Goal: Transaction & Acquisition: Book appointment/travel/reservation

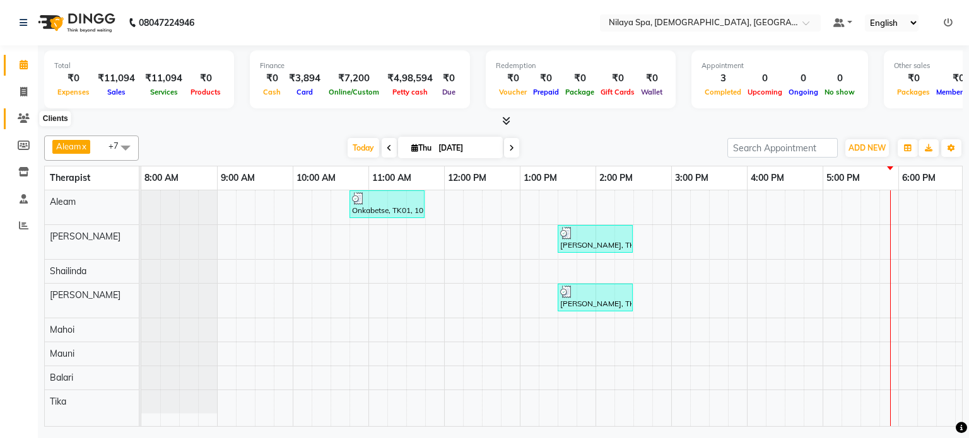
click at [21, 116] on icon at bounding box center [24, 118] width 12 height 9
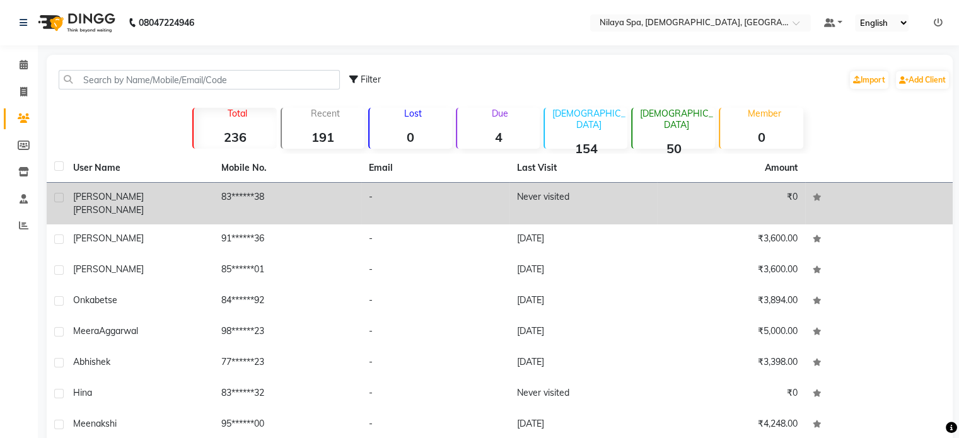
click at [114, 204] on span "[PERSON_NAME]" at bounding box center [108, 209] width 71 height 11
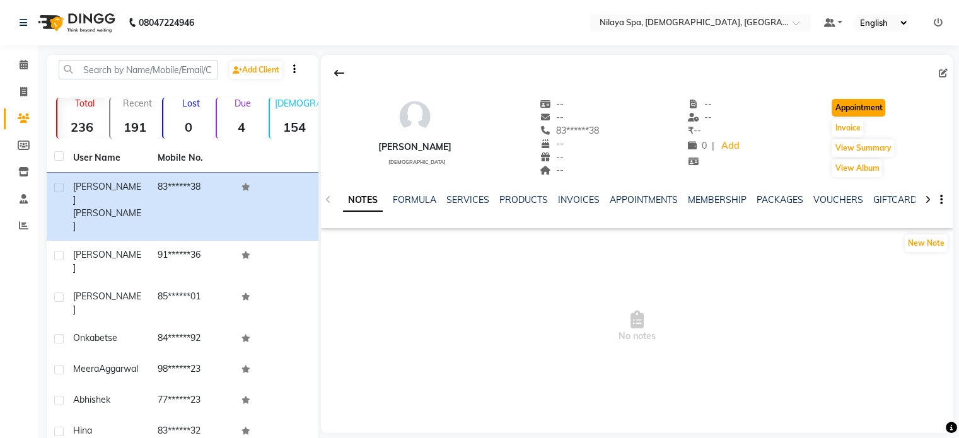
click at [858, 105] on button "Appointment" at bounding box center [859, 108] width 54 height 18
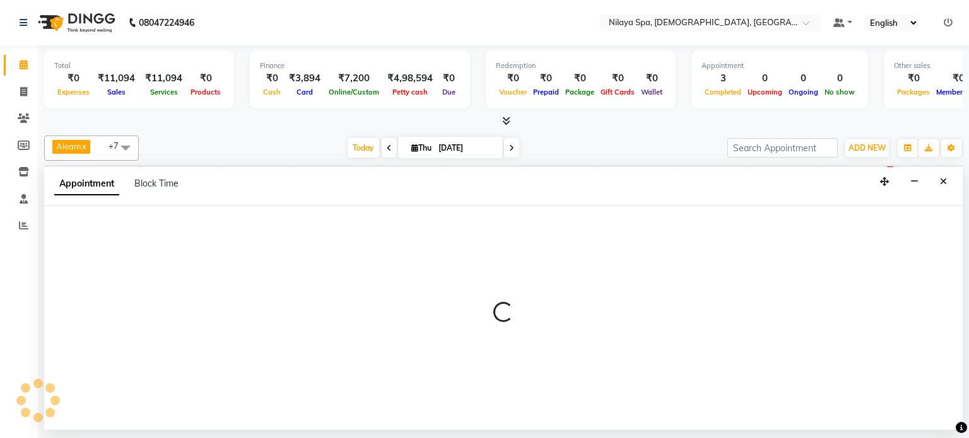
select select "540"
select select "tentative"
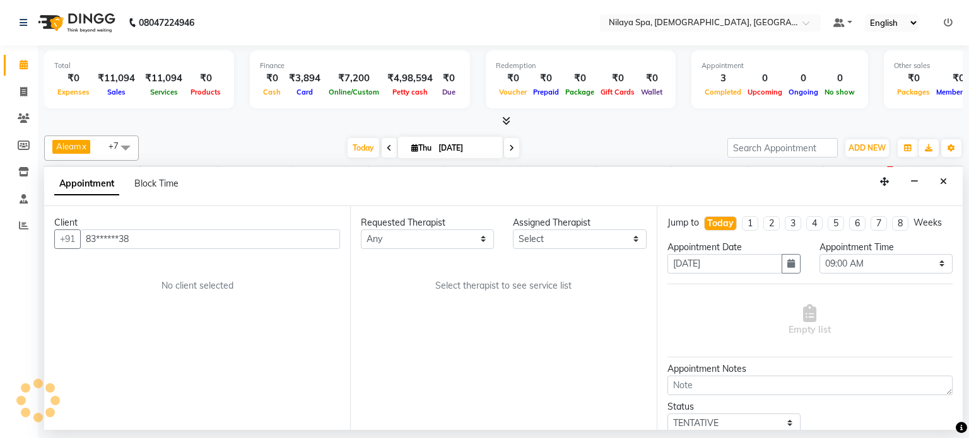
scroll to position [0, 390]
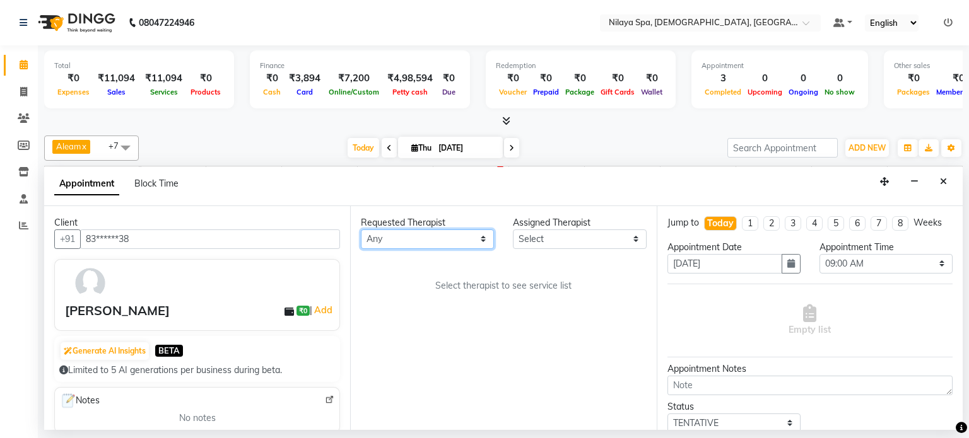
click at [484, 236] on select "Any [PERSON_NAME] Mahoi Mauni [PERSON_NAME] Punjima Shailinda Tika" at bounding box center [427, 240] width 133 height 20
select select "87838"
click at [361, 230] on select "Any [PERSON_NAME] Mahoi Mauni [PERSON_NAME] Punjima Shailinda Tika" at bounding box center [427, 240] width 133 height 20
select select "87838"
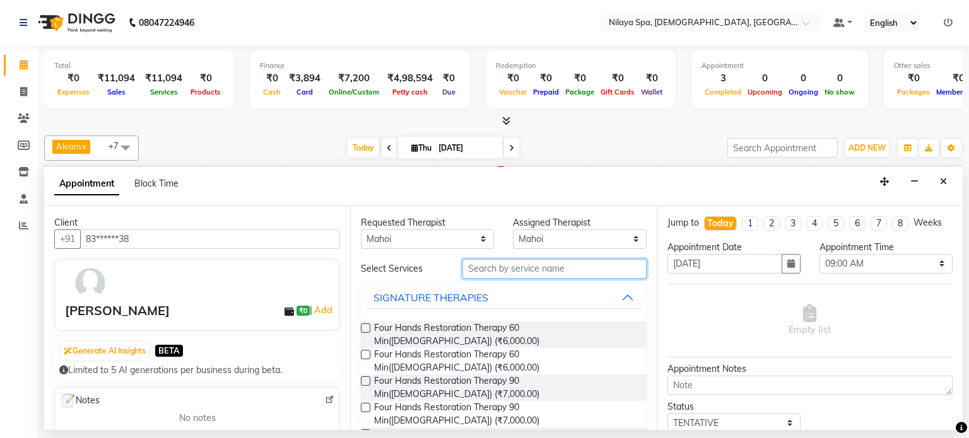
click at [511, 272] on input "text" at bounding box center [554, 269] width 184 height 20
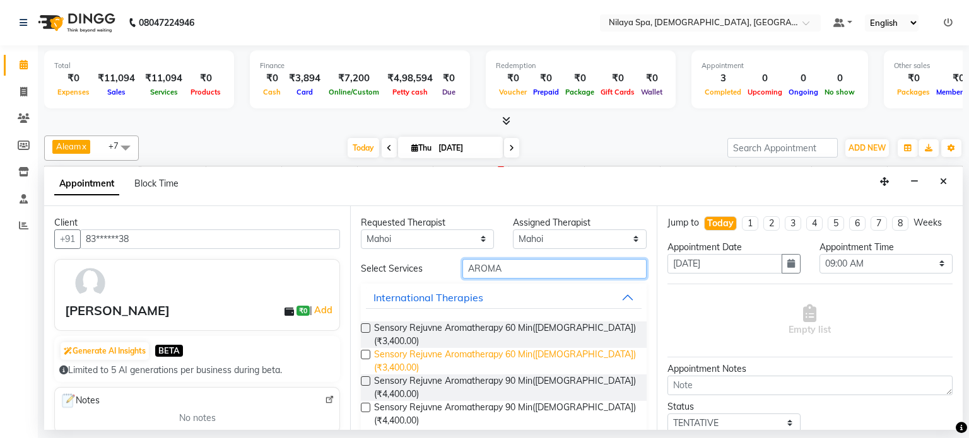
type input "AROMA"
click at [534, 348] on span "Sensory Rejuvne Aromatherapy 60 Min([DEMOGRAPHIC_DATA]) (₹3,400.00)" at bounding box center [505, 361] width 262 height 26
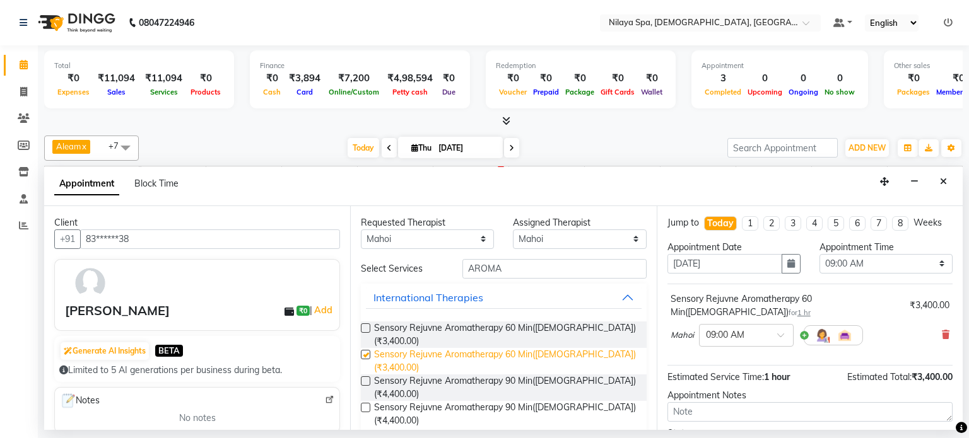
checkbox input "false"
click at [778, 332] on span at bounding box center [785, 338] width 16 height 13
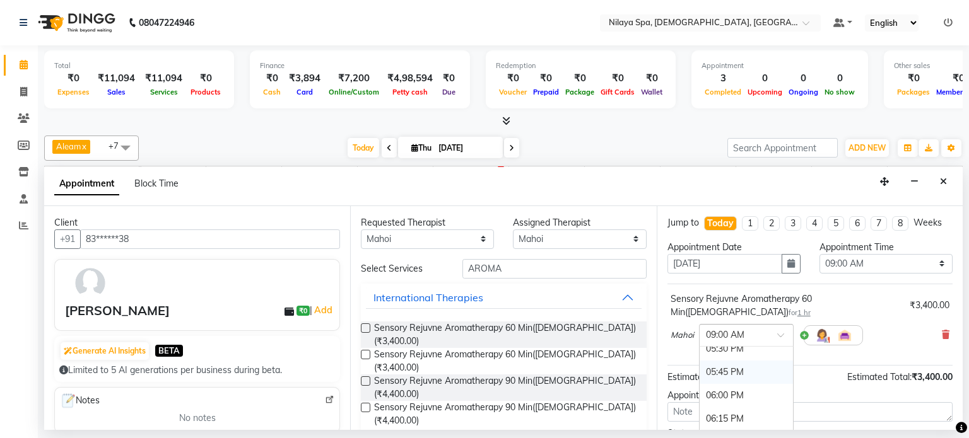
scroll to position [820, 0]
click at [735, 367] on div "06:00 PM" at bounding box center [745, 378] width 93 height 23
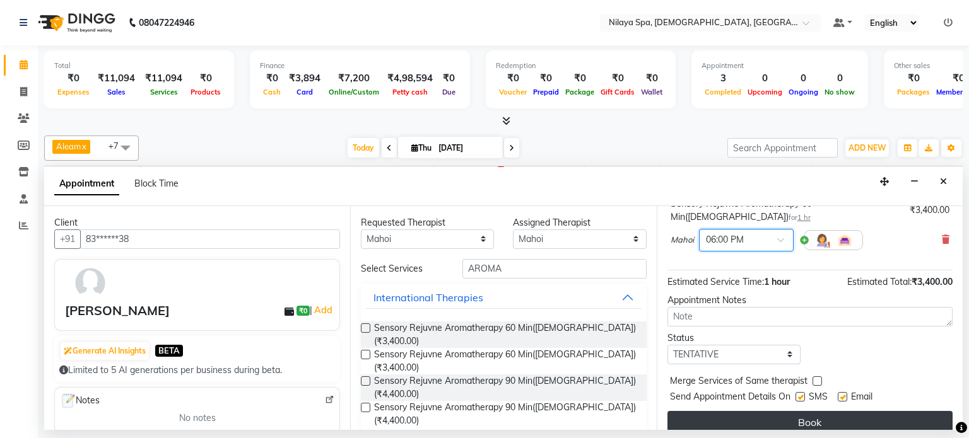
click at [790, 411] on button "Book" at bounding box center [809, 422] width 285 height 23
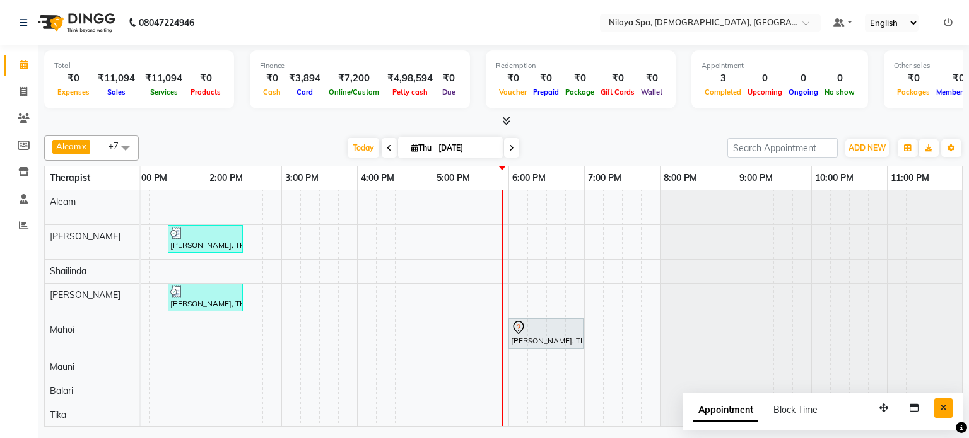
click at [941, 405] on icon "Close" at bounding box center [943, 408] width 7 height 9
